Goal: Task Accomplishment & Management: Use online tool/utility

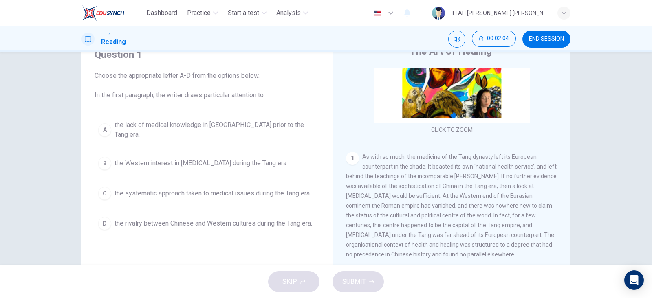
scroll to position [87, 0]
click at [143, 128] on span "the lack of medical knowledge in [GEOGRAPHIC_DATA] prior to the Tang era." at bounding box center [215, 130] width 201 height 20
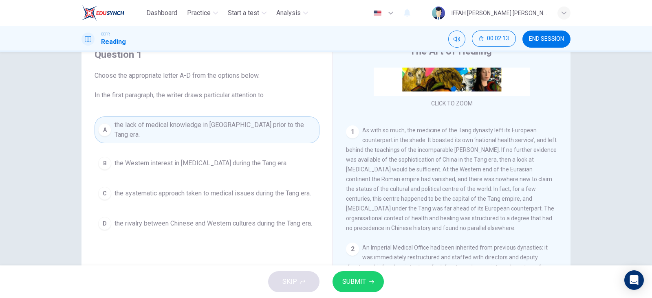
scroll to position [114, 0]
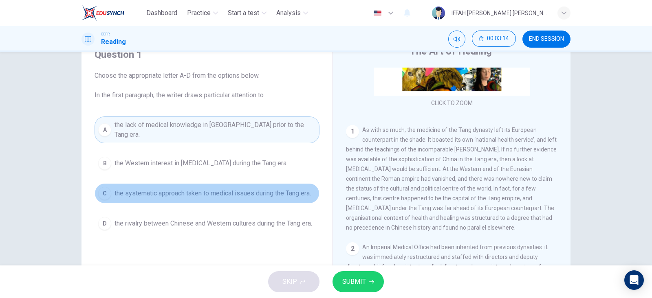
click at [306, 192] on button "C the systematic approach taken to medical issues during the Tang era." at bounding box center [207, 193] width 225 height 20
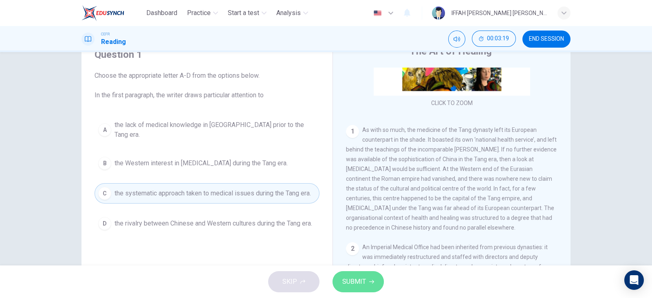
click at [344, 274] on button "SUBMIT" at bounding box center [358, 281] width 51 height 21
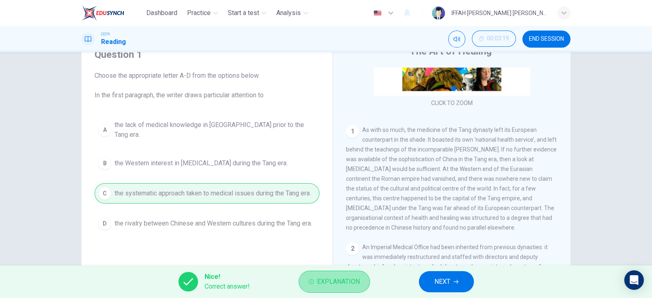
click at [366, 278] on button "Explanation" at bounding box center [334, 282] width 71 height 22
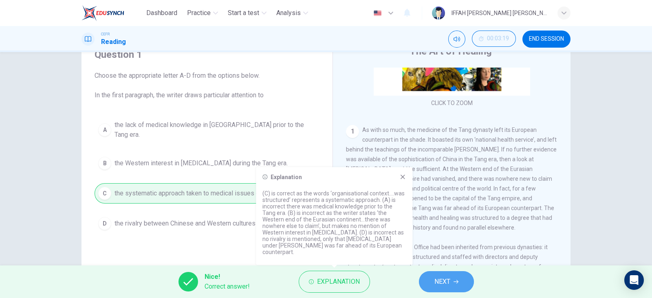
click at [441, 272] on button "NEXT" at bounding box center [446, 281] width 55 height 21
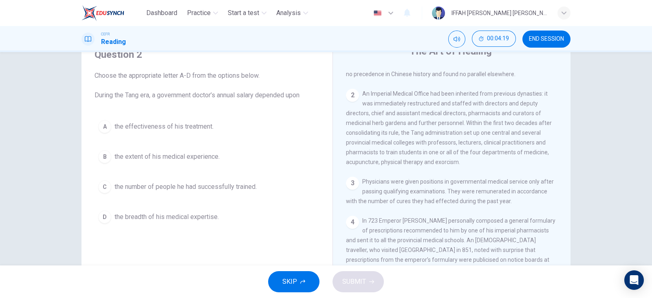
scroll to position [270, 0]
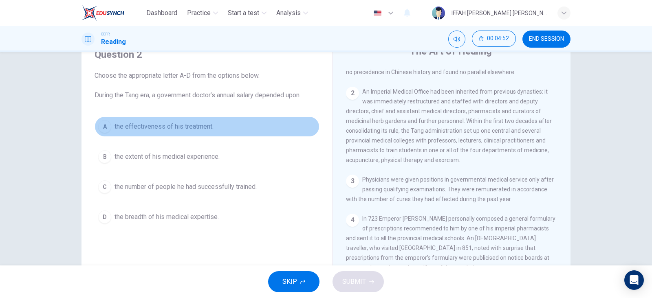
click at [174, 120] on button "A the effectiveness of his treatment." at bounding box center [207, 127] width 225 height 20
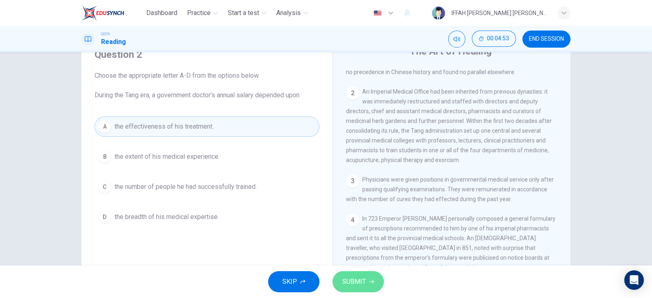
click at [359, 277] on span "SUBMIT" at bounding box center [354, 281] width 24 height 11
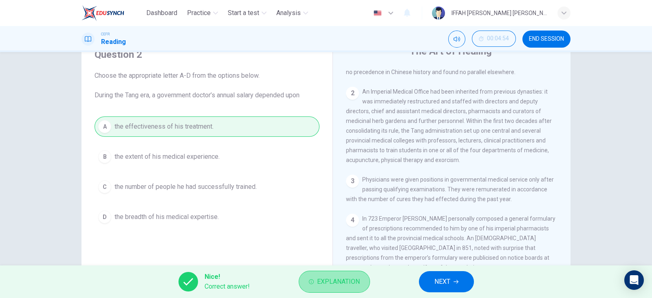
click at [359, 278] on span "Explanation" at bounding box center [338, 281] width 43 height 11
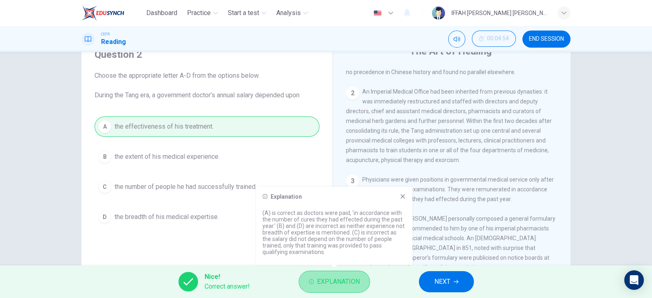
click at [359, 278] on span "Explanation" at bounding box center [338, 281] width 43 height 11
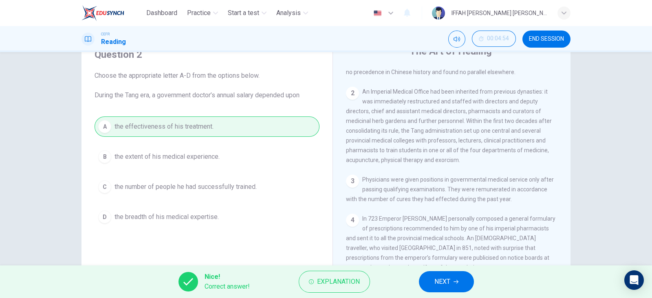
click at [444, 287] on span "NEXT" at bounding box center [442, 281] width 16 height 11
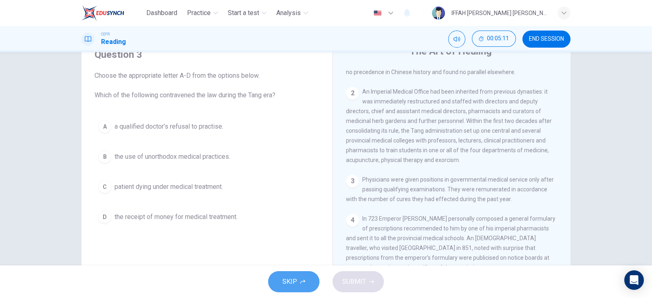
click at [297, 285] on button "SKIP" at bounding box center [293, 281] width 51 height 21
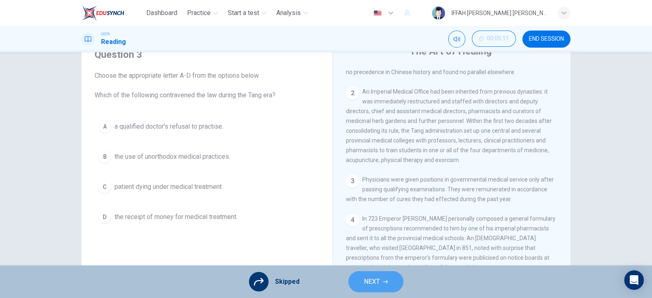
click at [379, 278] on button "NEXT" at bounding box center [375, 281] width 55 height 21
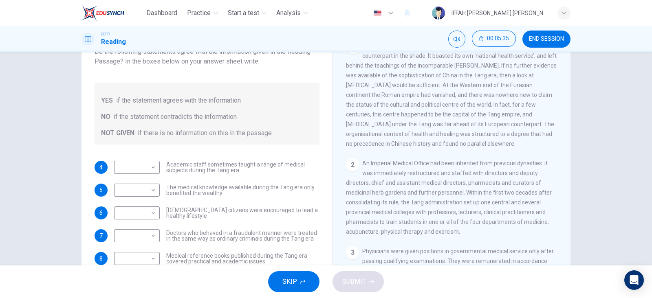
scroll to position [175, 0]
click at [137, 163] on body "Dashboard Practice Start a test Analysis English en ​ IFFAH [PERSON_NAME] BINTI…" at bounding box center [326, 149] width 652 height 298
click at [141, 182] on li "YES" at bounding box center [135, 180] width 46 height 13
type input "YES"
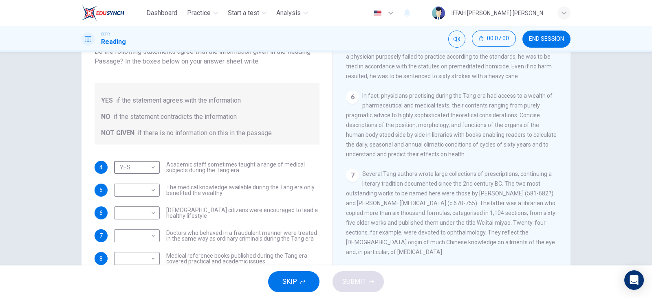
scroll to position [546, 0]
click at [150, 196] on body "Dashboard Practice Start a test Analysis English en ​ IFFAH [PERSON_NAME] BINTI…" at bounding box center [326, 149] width 652 height 298
click at [147, 201] on li "YES" at bounding box center [135, 203] width 46 height 13
type input "YES"
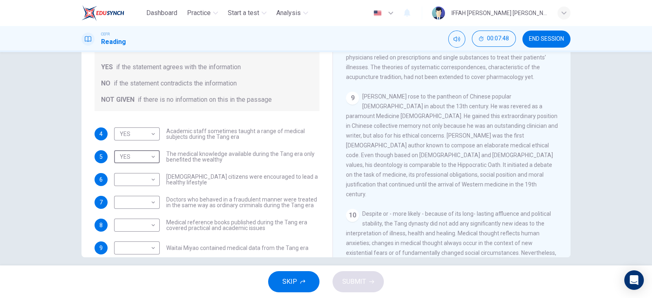
scroll to position [95, 0]
click at [128, 178] on body "Dashboard Practice Start a test Analysis English en ​ IFFAH [PERSON_NAME] BINTI…" at bounding box center [326, 149] width 652 height 298
click at [138, 213] on li "NOT GIVEN" at bounding box center [135, 217] width 46 height 13
type input "NOT GIVEN"
click at [141, 202] on body "Dashboard Practice Start a test Analysis English en ​ IFFAH [PERSON_NAME] BINTI…" at bounding box center [326, 149] width 652 height 298
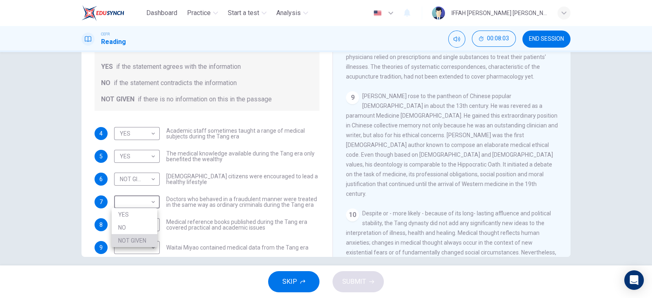
click at [143, 239] on li "NOT GIVEN" at bounding box center [135, 240] width 46 height 13
type input "NOT GIVEN"
click at [154, 228] on body "Dashboard Practice Start a test Analysis English en ​ IFFAH [PERSON_NAME] BINTI…" at bounding box center [326, 149] width 652 height 298
click at [146, 246] on li "NO" at bounding box center [135, 250] width 46 height 13
type input "NO"
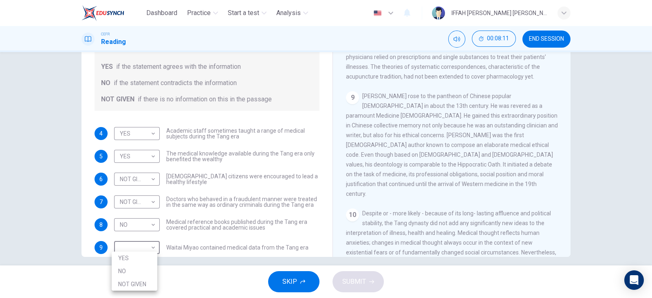
scroll to position [2, 0]
click at [146, 246] on body "Dashboard Practice Start a test Analysis English en ​ IFFAH [PERSON_NAME] BINTI…" at bounding box center [326, 149] width 652 height 298
click at [149, 267] on li "NO" at bounding box center [135, 271] width 46 height 13
type input "NO"
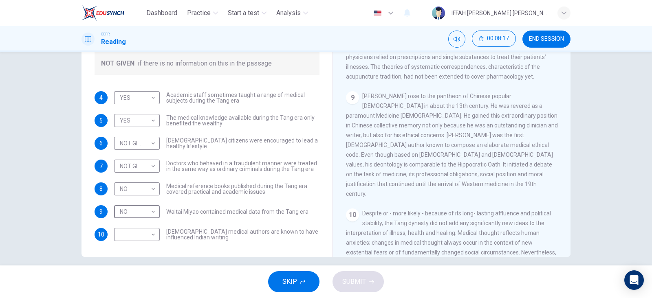
scroll to position [102, 0]
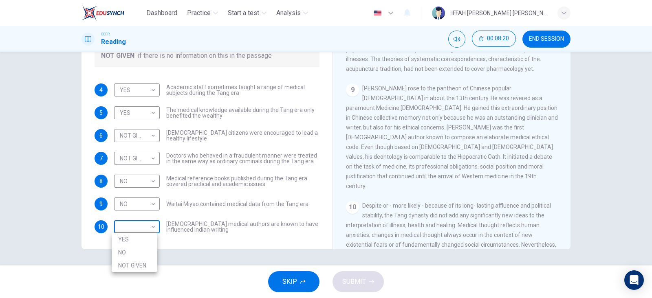
click at [147, 229] on body "Dashboard Practice Start a test Analysis English en ​ IFFAH [PERSON_NAME] BINTI…" at bounding box center [326, 149] width 652 height 298
click at [140, 267] on li "NOT GIVEN" at bounding box center [135, 265] width 46 height 13
type input "NOT GIVEN"
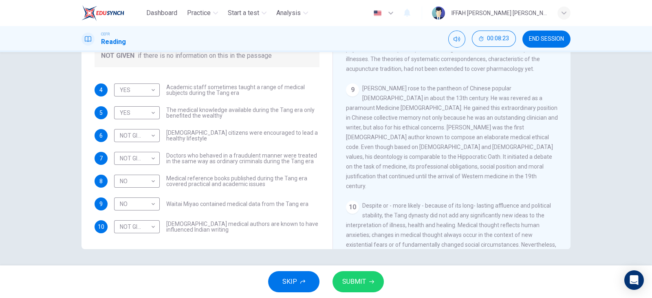
click at [345, 271] on div "SKIP SUBMIT" at bounding box center [326, 282] width 652 height 33
click at [355, 281] on span "SUBMIT" at bounding box center [354, 281] width 24 height 11
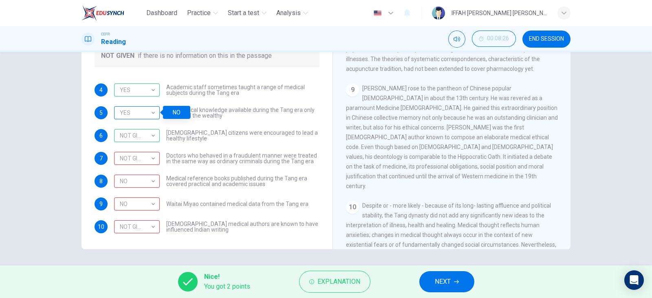
click at [146, 112] on div "YES" at bounding box center [135, 112] width 43 height 23
click at [184, 110] on div "NO" at bounding box center [176, 112] width 27 height 13
click at [151, 112] on div "YES" at bounding box center [135, 112] width 43 height 23
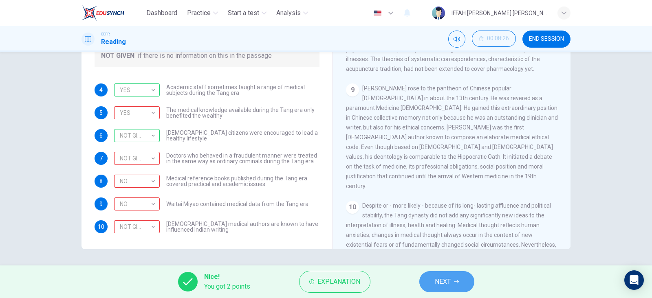
click at [442, 274] on button "NEXT" at bounding box center [446, 281] width 55 height 21
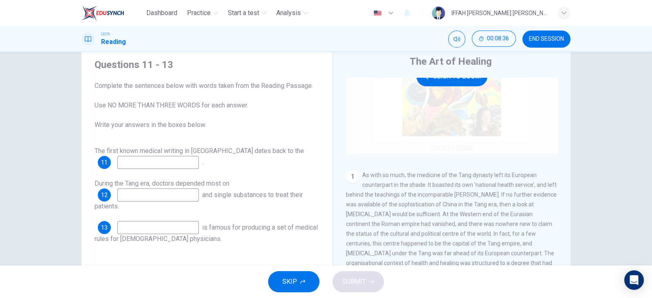
scroll to position [79, 0]
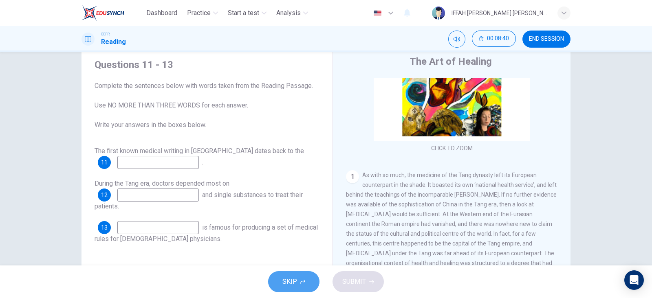
click at [280, 286] on button "SKIP" at bounding box center [293, 281] width 51 height 21
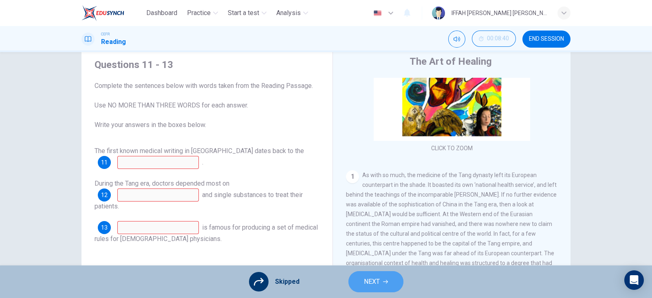
click at [369, 283] on span "NEXT" at bounding box center [372, 281] width 16 height 11
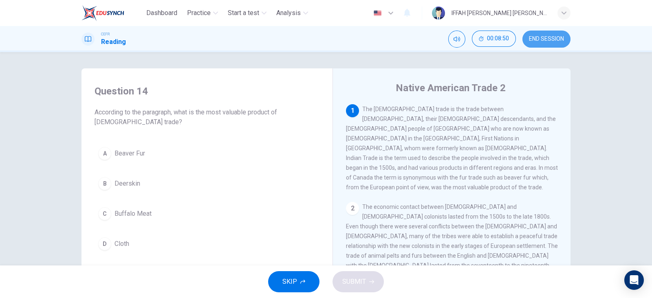
click at [558, 33] on button "END SESSION" at bounding box center [546, 39] width 48 height 17
